Goal: Transaction & Acquisition: Subscribe to service/newsletter

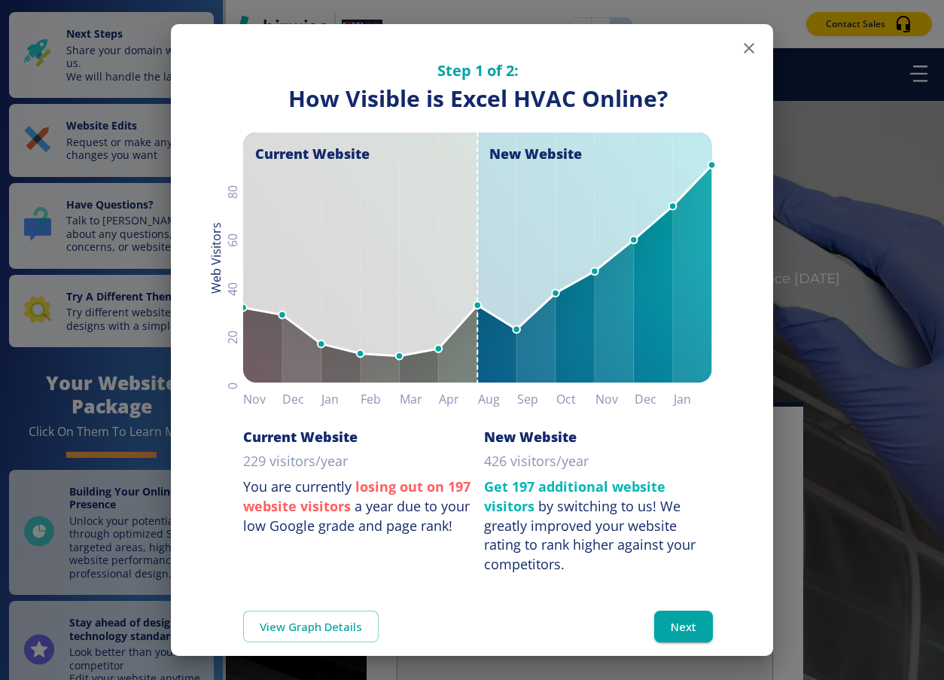
click at [747, 46] on icon "button" at bounding box center [749, 48] width 11 height 11
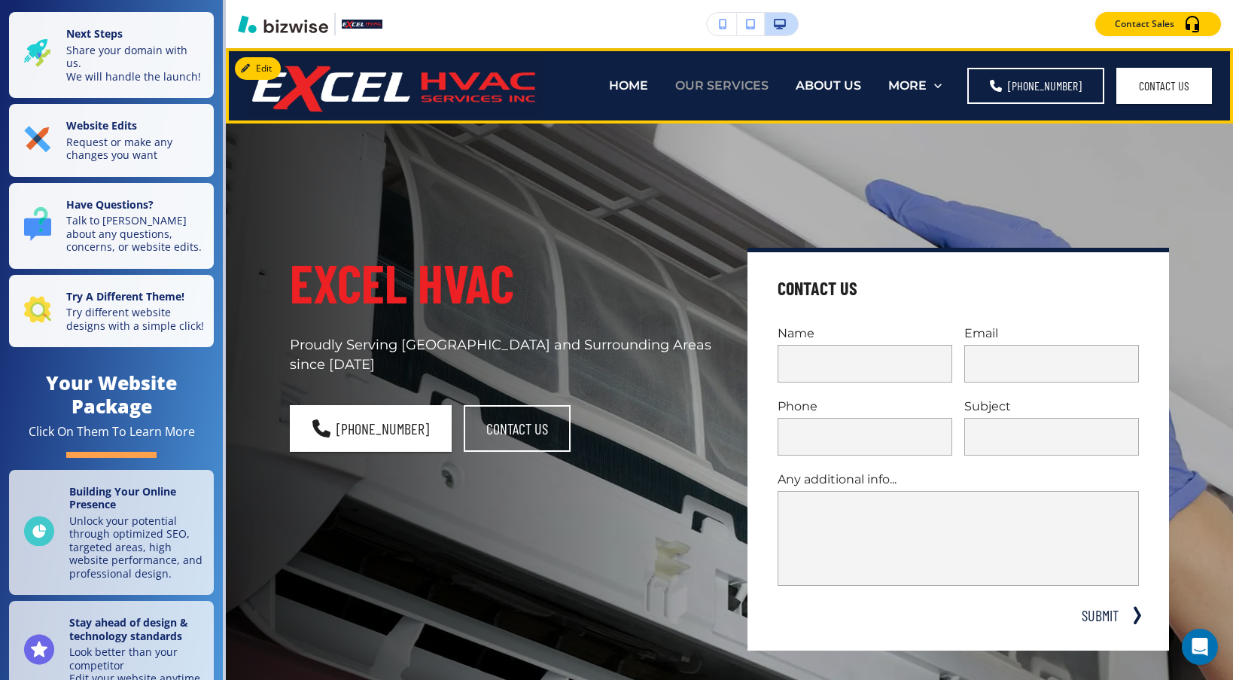
click at [760, 94] on p "OUR SERVICES" at bounding box center [721, 85] width 93 height 17
